Goal: Task Accomplishment & Management: Complete application form

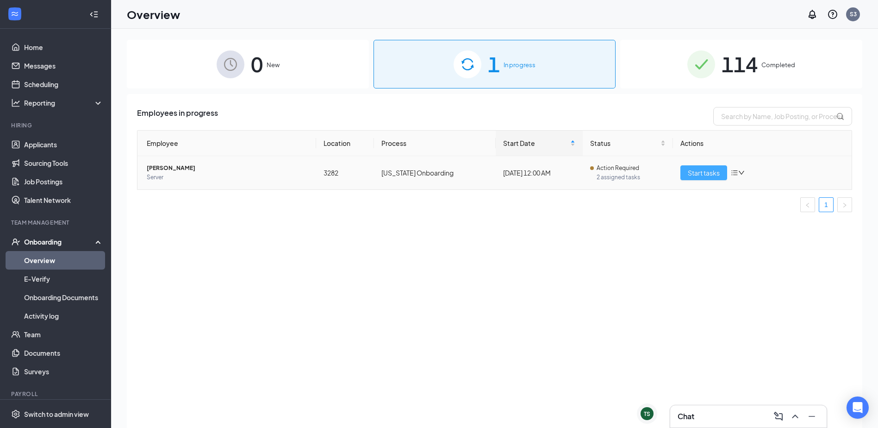
click at [709, 178] on button "Start tasks" at bounding box center [703, 172] width 47 height 15
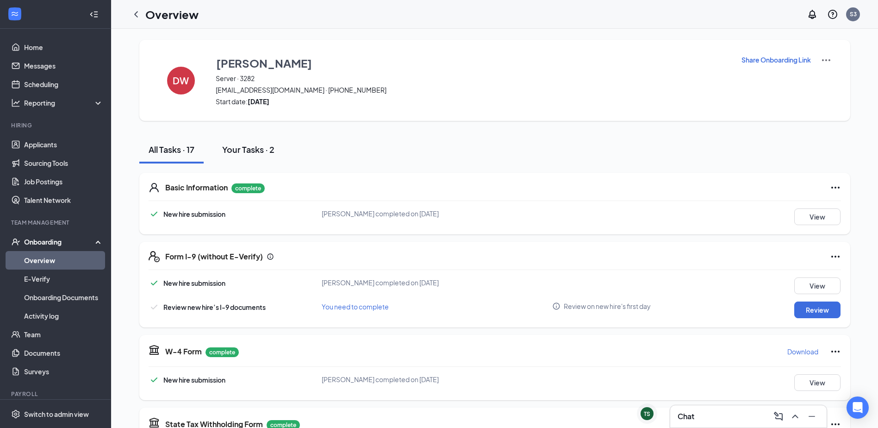
click at [234, 151] on div "Your Tasks · 2" at bounding box center [248, 149] width 52 height 12
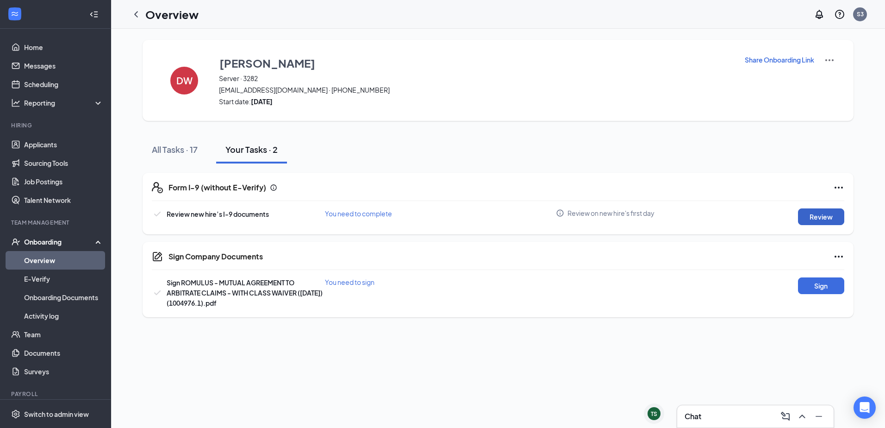
click at [819, 216] on button "Review" at bounding box center [821, 216] width 46 height 17
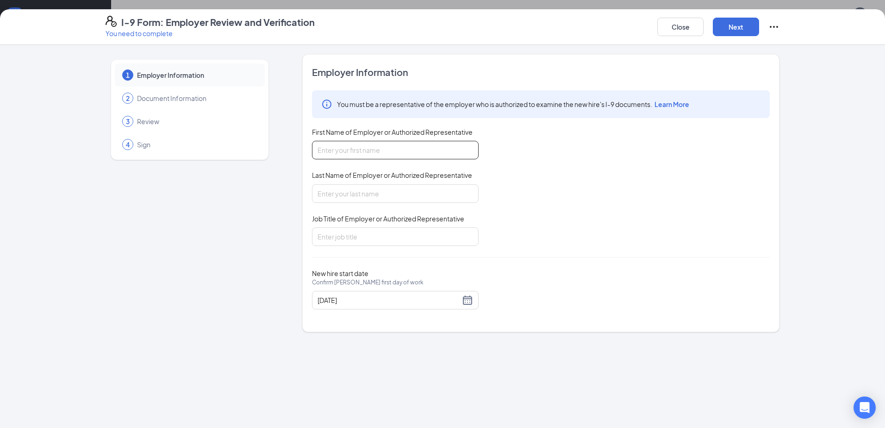
click at [381, 155] on input "First Name of Employer or Authorized Representative" at bounding box center [395, 150] width 167 height 19
type input "[PERSON_NAME]"
click at [322, 193] on input "Last Name of Employer or Authorized Representative" at bounding box center [395, 193] width 167 height 19
type input "[PERSON_NAME]"
click at [324, 244] on input "Job Title of Employer or Authorized Representative" at bounding box center [395, 236] width 167 height 19
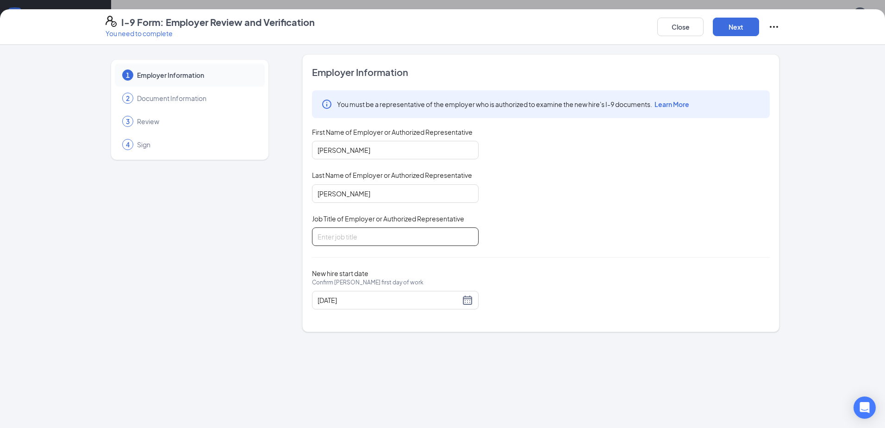
type input "GM"
click at [727, 25] on button "Next" at bounding box center [736, 27] width 46 height 19
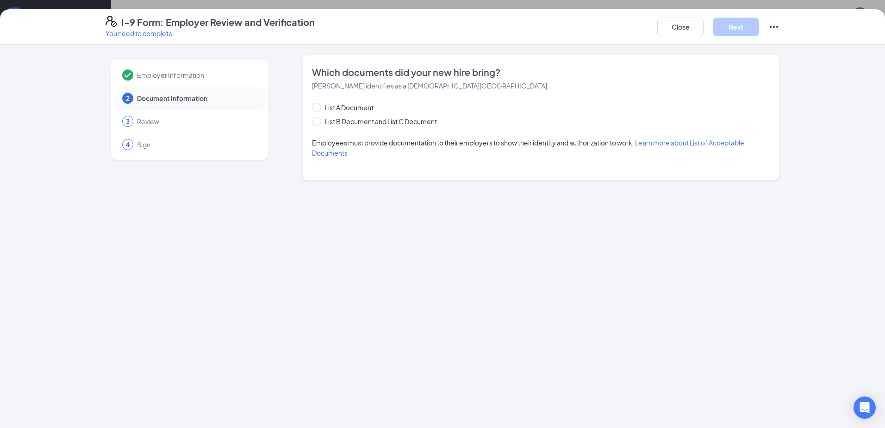
click at [354, 130] on div "List A Document List B Document and List C Document Employees must provide docu…" at bounding box center [541, 130] width 458 height 56
click at [356, 126] on span "List B Document and List C Document" at bounding box center [380, 121] width 119 height 10
click at [318, 123] on input "List B Document and List C Document" at bounding box center [315, 120] width 6 height 6
radio input "true"
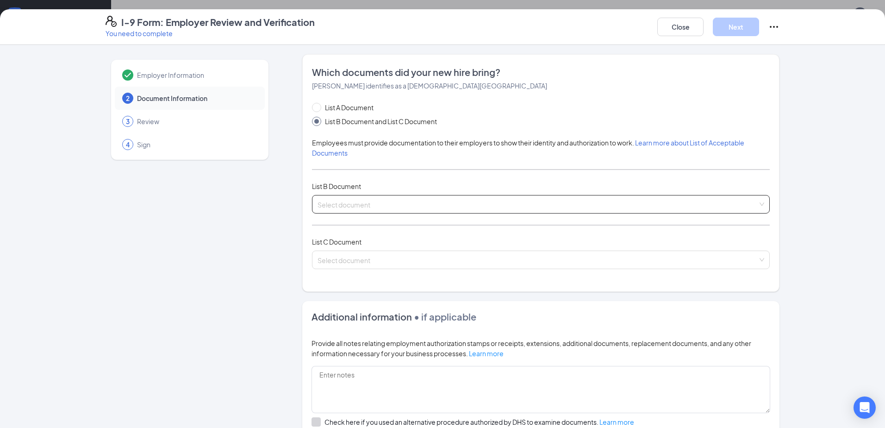
click at [330, 202] on input "search" at bounding box center [537, 202] width 440 height 14
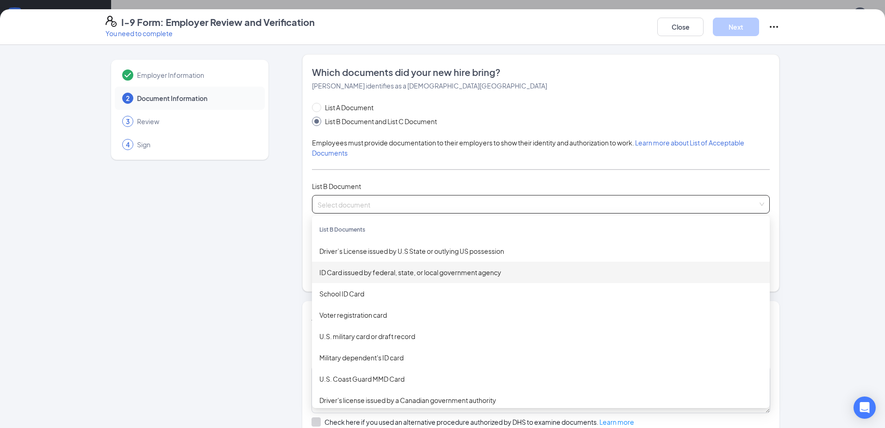
click at [383, 271] on div "ID Card issued by federal, state, or local government agency" at bounding box center [540, 272] width 443 height 10
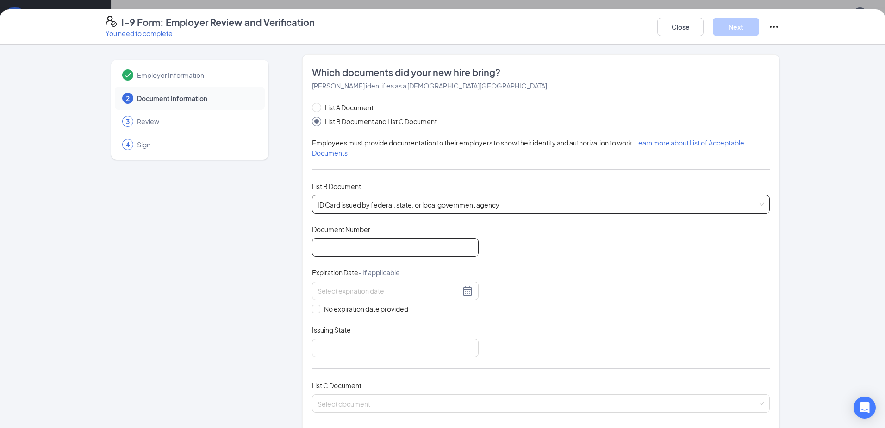
click at [354, 244] on input "Document Number" at bounding box center [395, 247] width 167 height 19
type input "1407828386"
click at [344, 300] on div "No expiration date provided" at bounding box center [395, 297] width 167 height 32
click at [348, 293] on input at bounding box center [388, 291] width 143 height 10
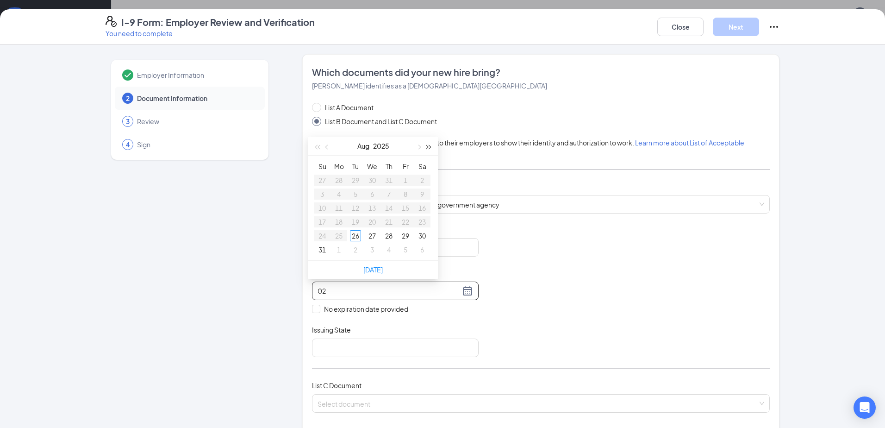
click at [430, 146] on span "button" at bounding box center [429, 147] width 5 height 5
click at [326, 148] on span "button" at bounding box center [327, 147] width 5 height 5
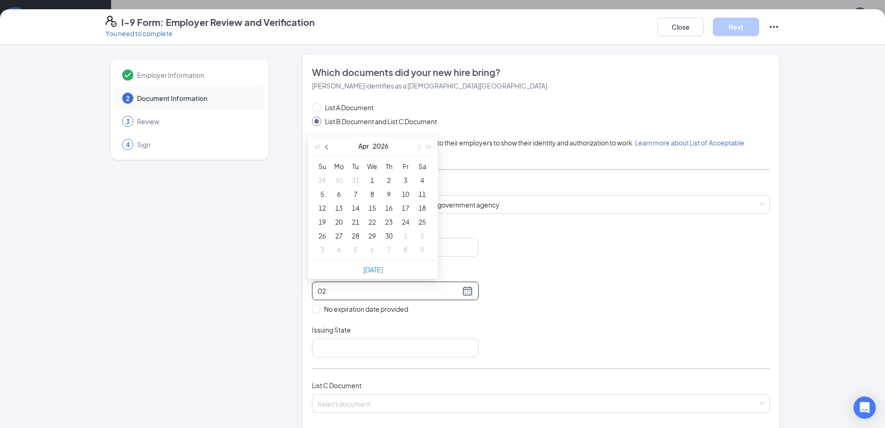
click at [326, 148] on span "button" at bounding box center [327, 147] width 5 height 5
click at [416, 148] on button "button" at bounding box center [418, 146] width 10 height 19
click at [416, 205] on td "21" at bounding box center [422, 208] width 17 height 14
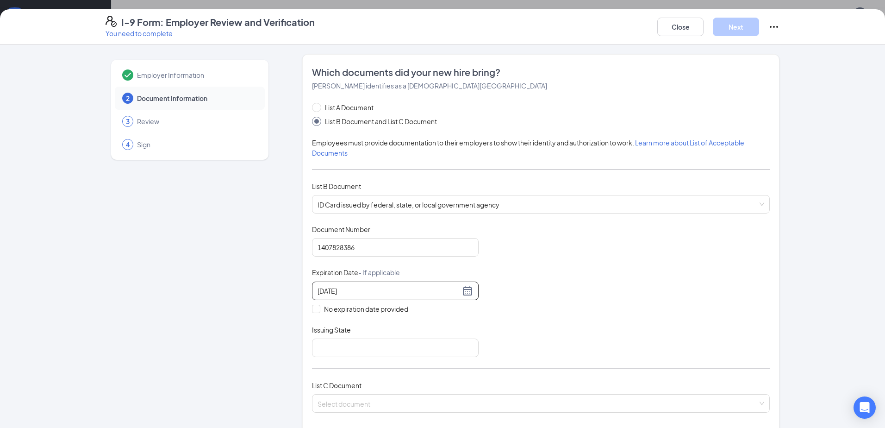
type input "[DATE]"
click at [282, 273] on div "Employer Information 2 Document Information 3 Review 4 Sign Which documents did…" at bounding box center [443, 367] width 674 height 627
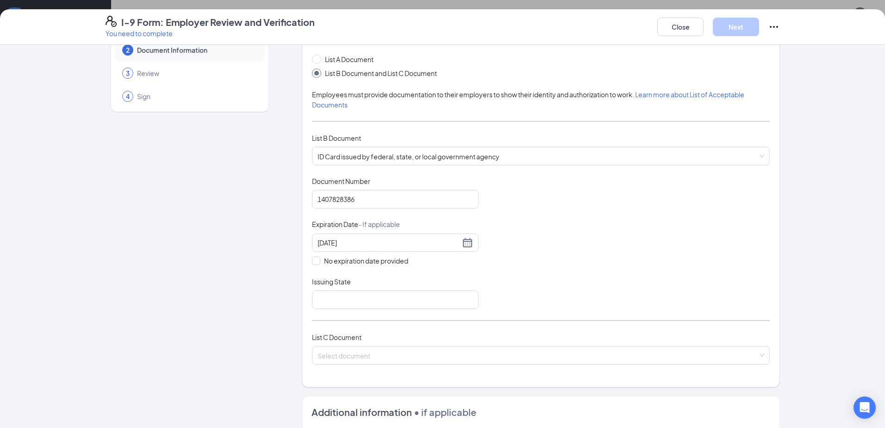
scroll to position [93, 0]
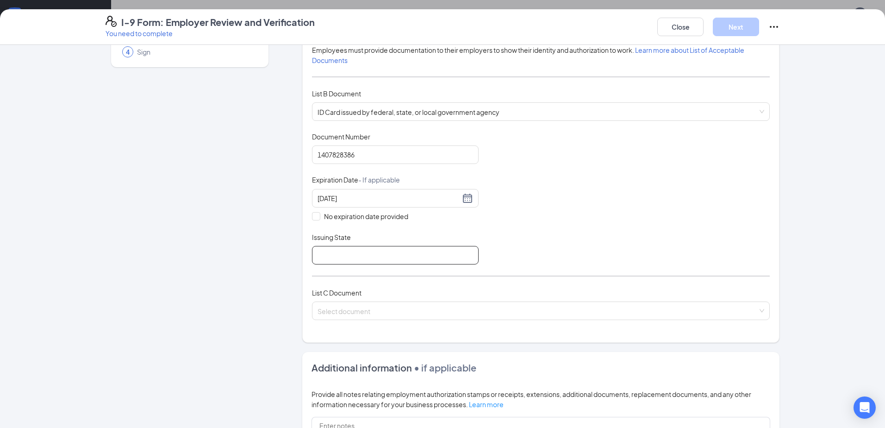
click at [333, 256] on input "Issuing State" at bounding box center [395, 255] width 167 height 19
type input "[US_STATE]"
click at [353, 312] on input "search" at bounding box center [537, 309] width 440 height 14
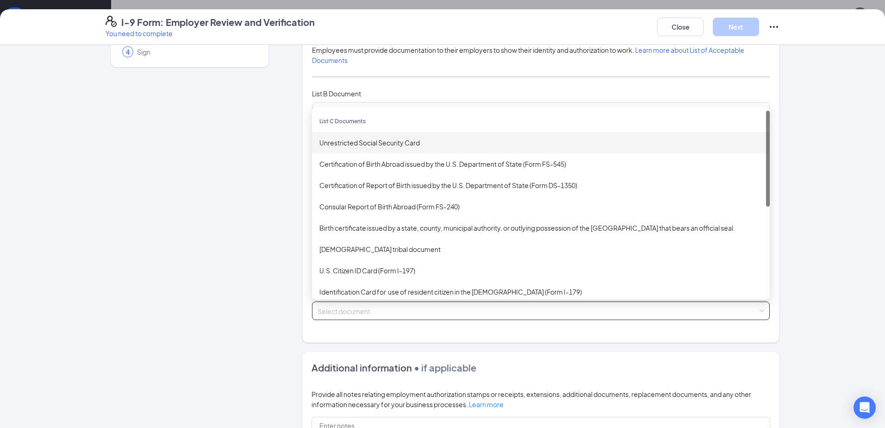
click at [347, 142] on div "Unrestricted Social Security Card" at bounding box center [540, 142] width 443 height 10
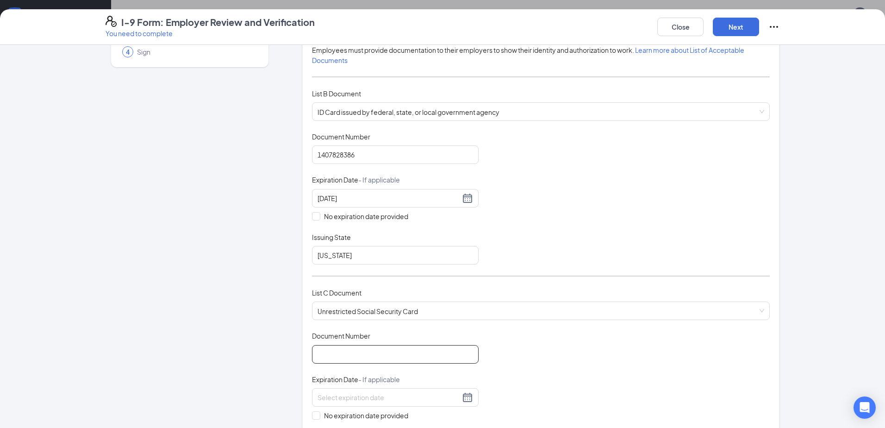
click at [362, 349] on input "Document Number" at bounding box center [395, 354] width 167 height 19
click at [335, 413] on span "No expiration date provided" at bounding box center [366, 415] width 92 height 10
click at [318, 413] on input "No expiration date provided" at bounding box center [315, 414] width 6 height 6
checkbox input "true"
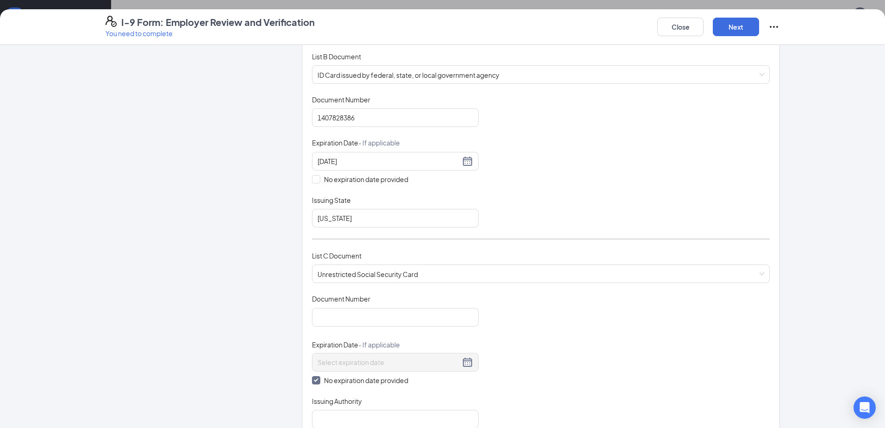
scroll to position [185, 0]
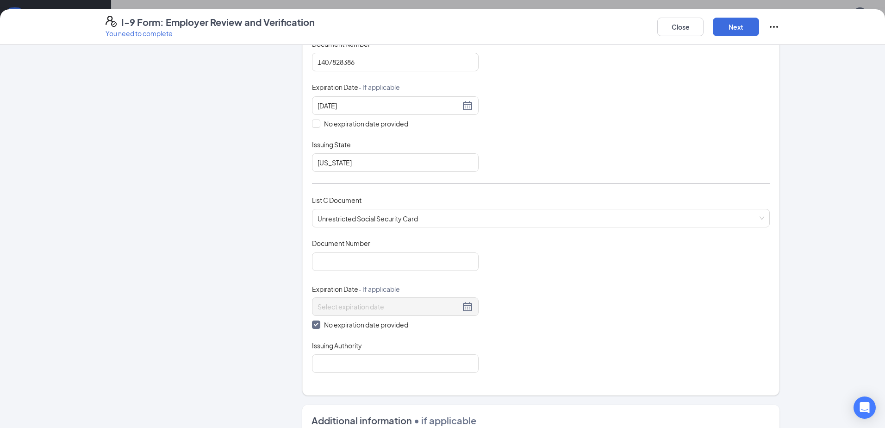
click at [334, 379] on div "Which documents did your new hire bring? [PERSON_NAME] identifies as a [DEMOGRA…" at bounding box center [541, 132] width 458 height 503
click at [334, 371] on input "Issuing Authority" at bounding box center [395, 363] width 167 height 19
type input "usa"
click at [334, 259] on input "Document Number" at bounding box center [395, 261] width 167 height 19
type input "654322693"
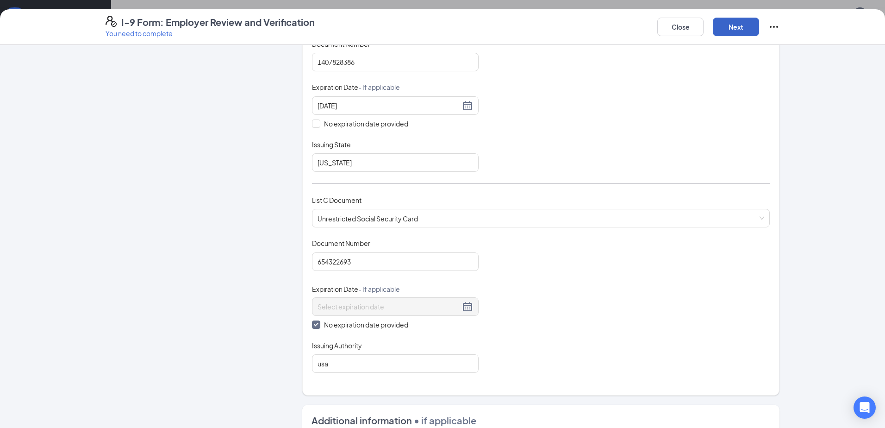
click at [734, 22] on button "Next" at bounding box center [736, 27] width 46 height 19
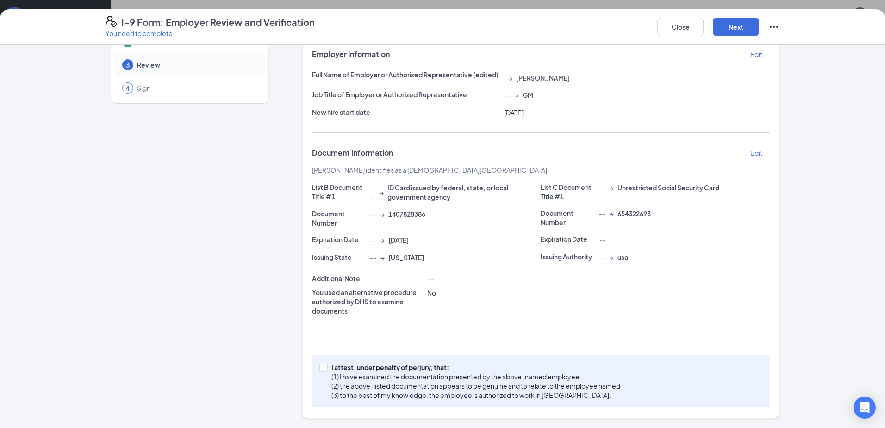
click at [375, 357] on div "I attest, under penalty of [PERSON_NAME], that: (1) I have examined the documen…" at bounding box center [541, 381] width 458 height 52
click at [374, 367] on p "I attest, under penalty of perjury, that:" at bounding box center [475, 366] width 289 height 9
click at [326, 367] on input "I attest, under penalty of [PERSON_NAME], that: (1) I have examined the documen…" at bounding box center [322, 366] width 6 height 6
checkbox input "true"
click at [730, 35] on button "Next" at bounding box center [736, 27] width 46 height 19
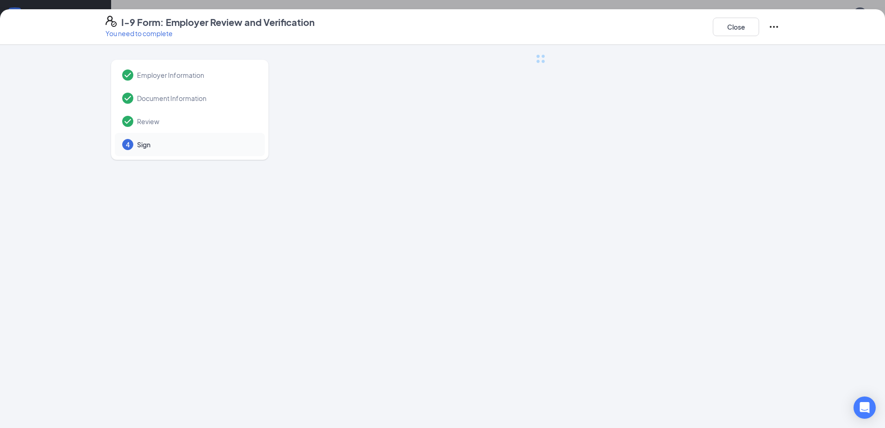
scroll to position [0, 0]
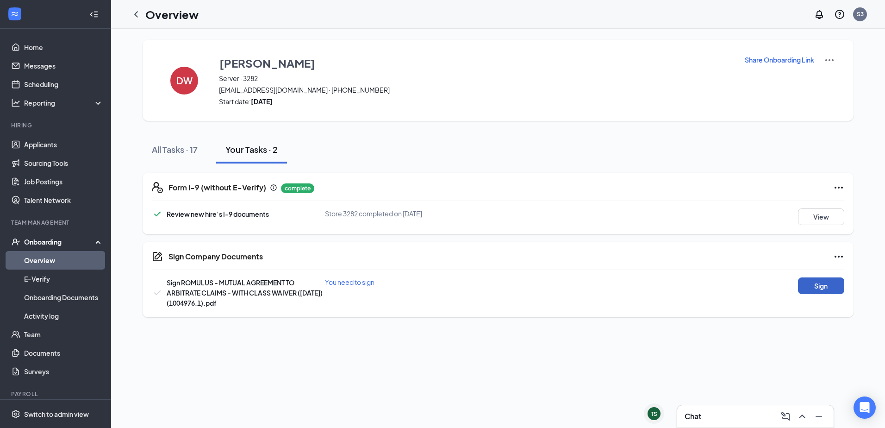
click at [814, 288] on button "Sign" at bounding box center [821, 285] width 46 height 17
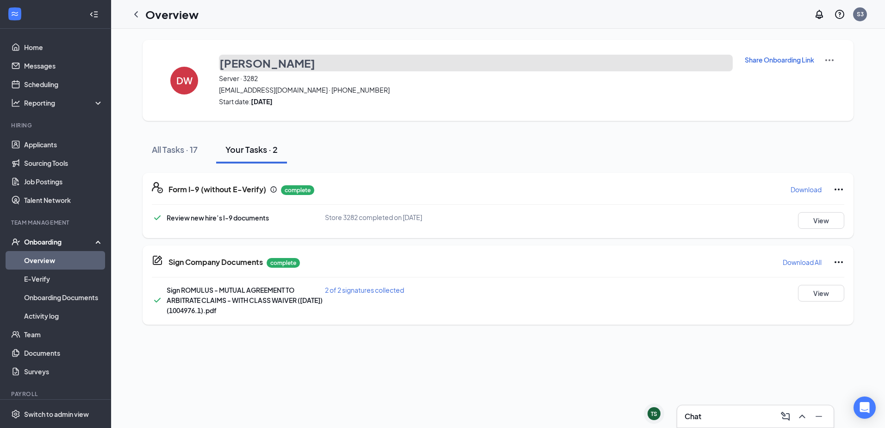
drag, startPoint x: 219, startPoint y: 62, endPoint x: 309, endPoint y: 60, distance: 89.3
click at [309, 60] on button "[PERSON_NAME]" at bounding box center [476, 63] width 514 height 17
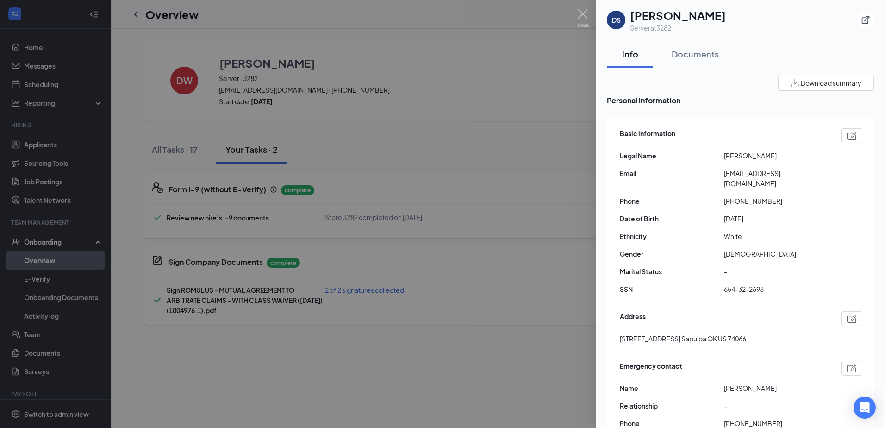
click at [778, 159] on span "[PERSON_NAME]" at bounding box center [776, 155] width 104 height 10
drag, startPoint x: 786, startPoint y: 158, endPoint x: 715, endPoint y: 155, distance: 70.9
click at [715, 155] on div "Legal Name [PERSON_NAME]" at bounding box center [741, 155] width 242 height 10
copy div "[PERSON_NAME]"
click at [696, 175] on span "Email" at bounding box center [672, 173] width 104 height 10
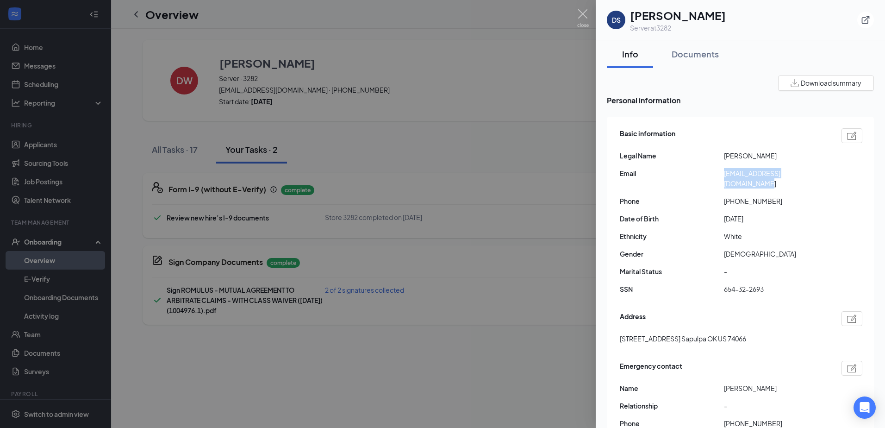
drag, startPoint x: 716, startPoint y: 178, endPoint x: 827, endPoint y: 177, distance: 110.6
click at [827, 177] on div "Email [EMAIL_ADDRESS][DOMAIN_NAME]" at bounding box center [741, 178] width 242 height 20
copy div "[EMAIL_ADDRESS][DOMAIN_NAME]"
click at [807, 249] on span "[DEMOGRAPHIC_DATA]" at bounding box center [776, 254] width 104 height 10
drag, startPoint x: 720, startPoint y: 287, endPoint x: 779, endPoint y: 278, distance: 60.0
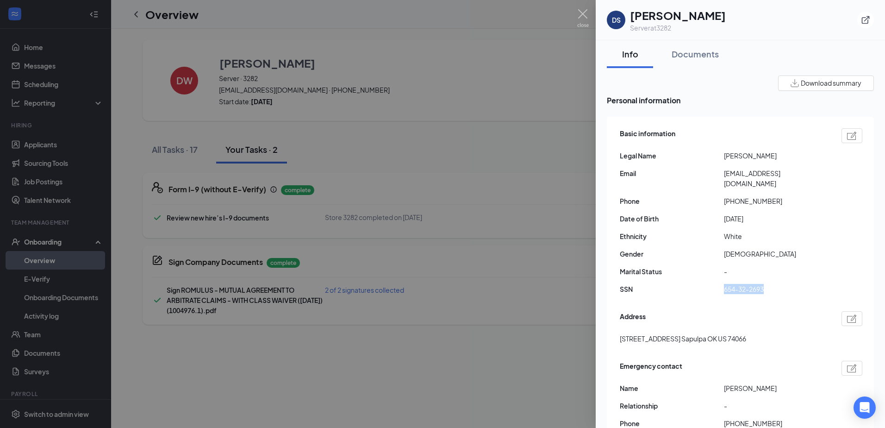
click at [779, 278] on div "Basic information Legal Name [PERSON_NAME] Email [EMAIL_ADDRESS][DOMAIN_NAME] P…" at bounding box center [741, 213] width 242 height 175
copy div "654-32-2693"
click at [757, 219] on div "Basic information Legal Name [PERSON_NAME] Email [EMAIL_ADDRESS][DOMAIN_NAME] P…" at bounding box center [741, 213] width 242 height 175
drag, startPoint x: 731, startPoint y: 193, endPoint x: 777, endPoint y: 185, distance: 46.2
click at [777, 185] on div "Basic information Legal Name [PERSON_NAME] Email [EMAIL_ADDRESS][DOMAIN_NAME] P…" at bounding box center [741, 213] width 242 height 175
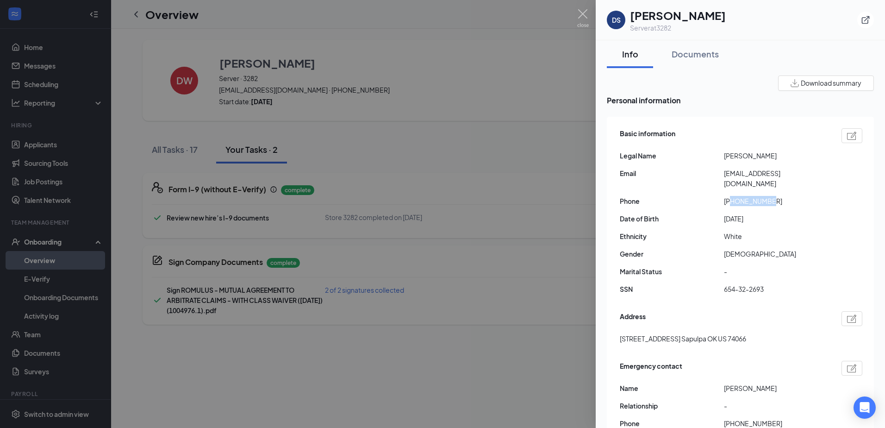
copy span "9187062982"
click at [308, 28] on div at bounding box center [442, 214] width 885 height 428
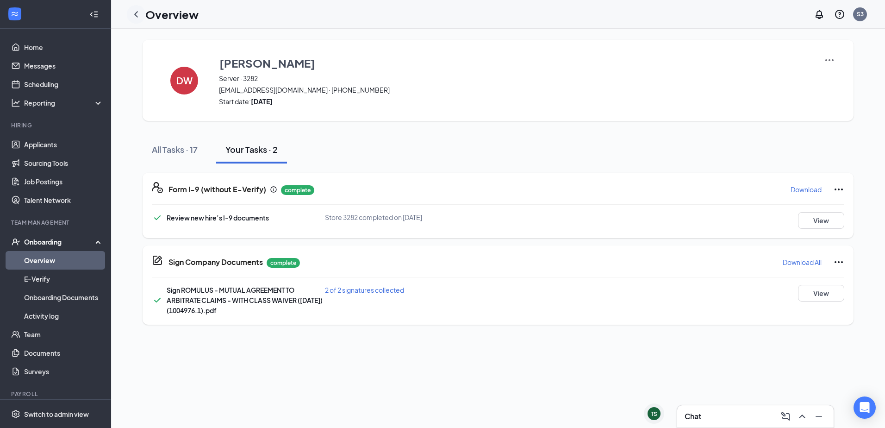
click at [135, 15] on icon "ChevronLeft" at bounding box center [135, 14] width 11 height 11
